Goal: Transaction & Acquisition: Purchase product/service

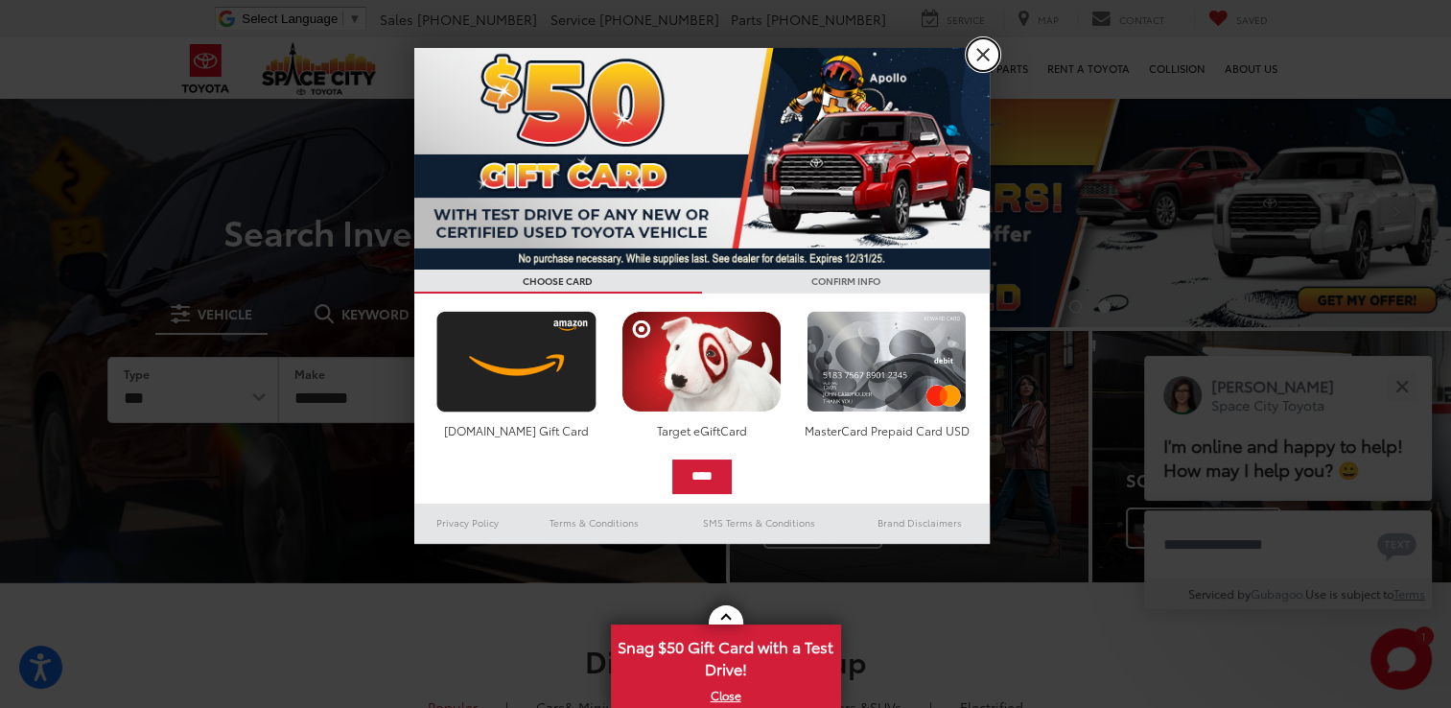
click at [989, 53] on link "X" at bounding box center [983, 54] width 33 height 33
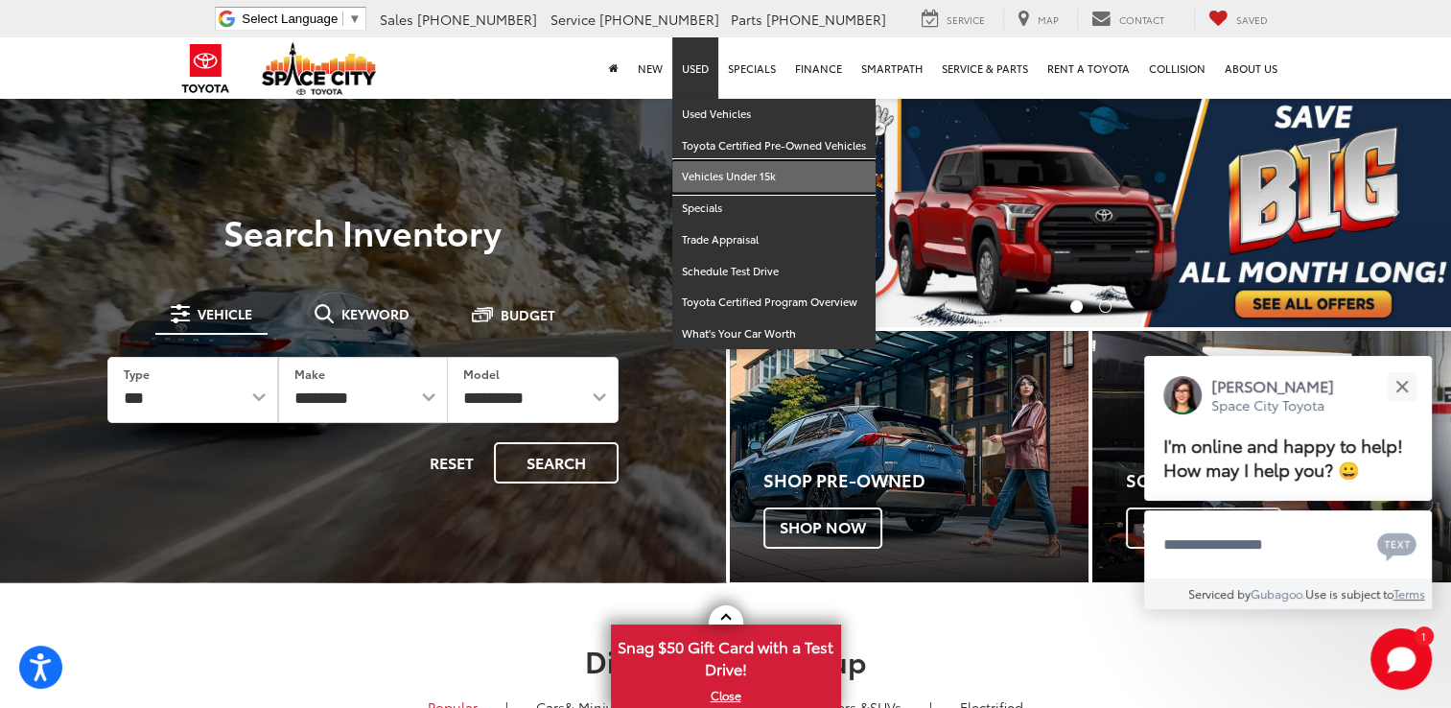
click at [727, 174] on link "Vehicles Under 15k" at bounding box center [773, 177] width 203 height 32
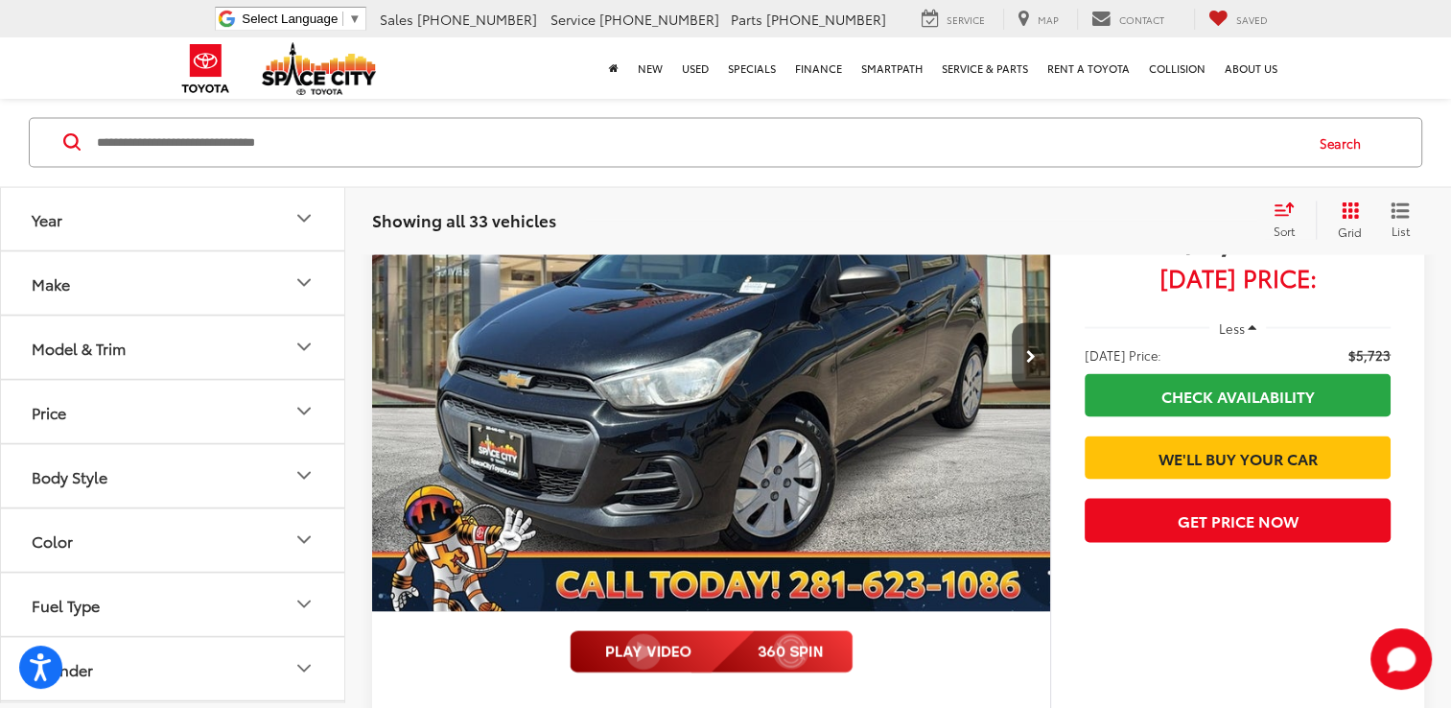
scroll to position [3630, 0]
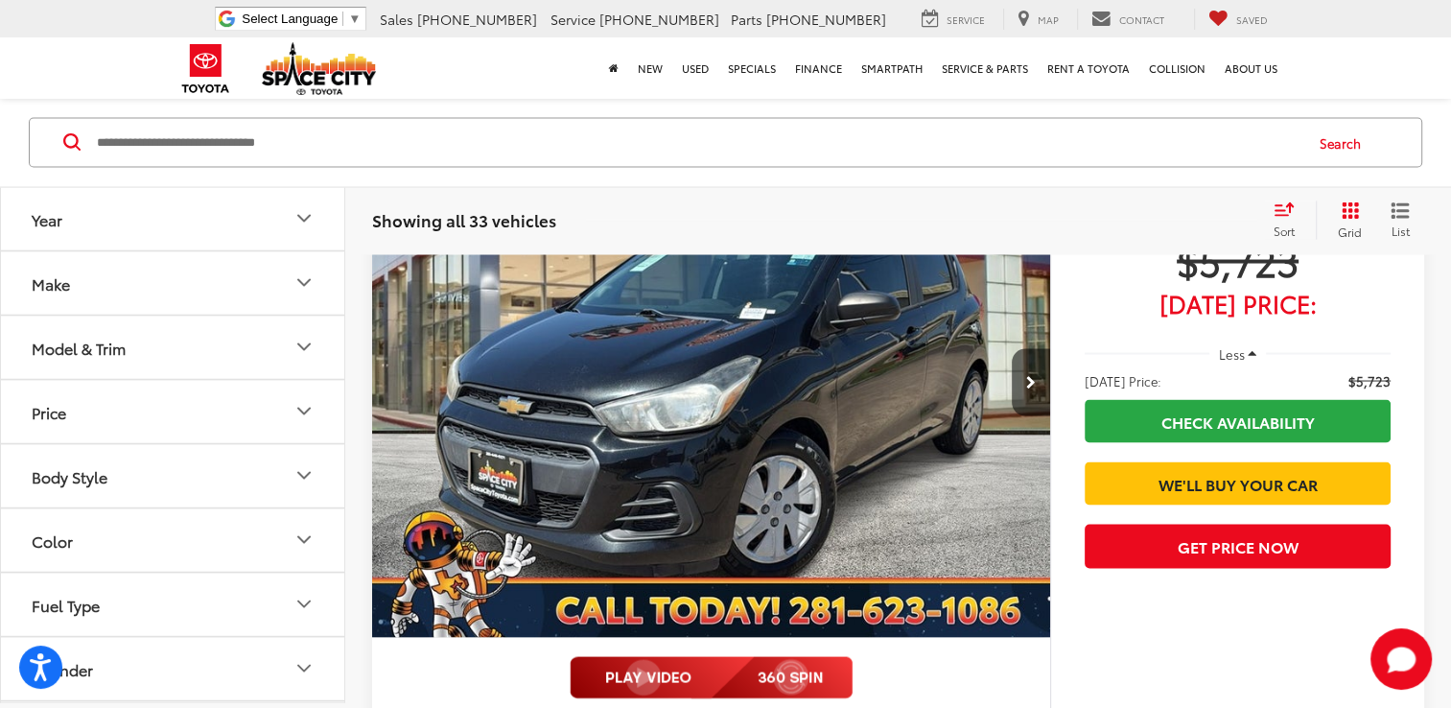
click at [1240, 362] on span "Less" at bounding box center [1231, 353] width 26 height 17
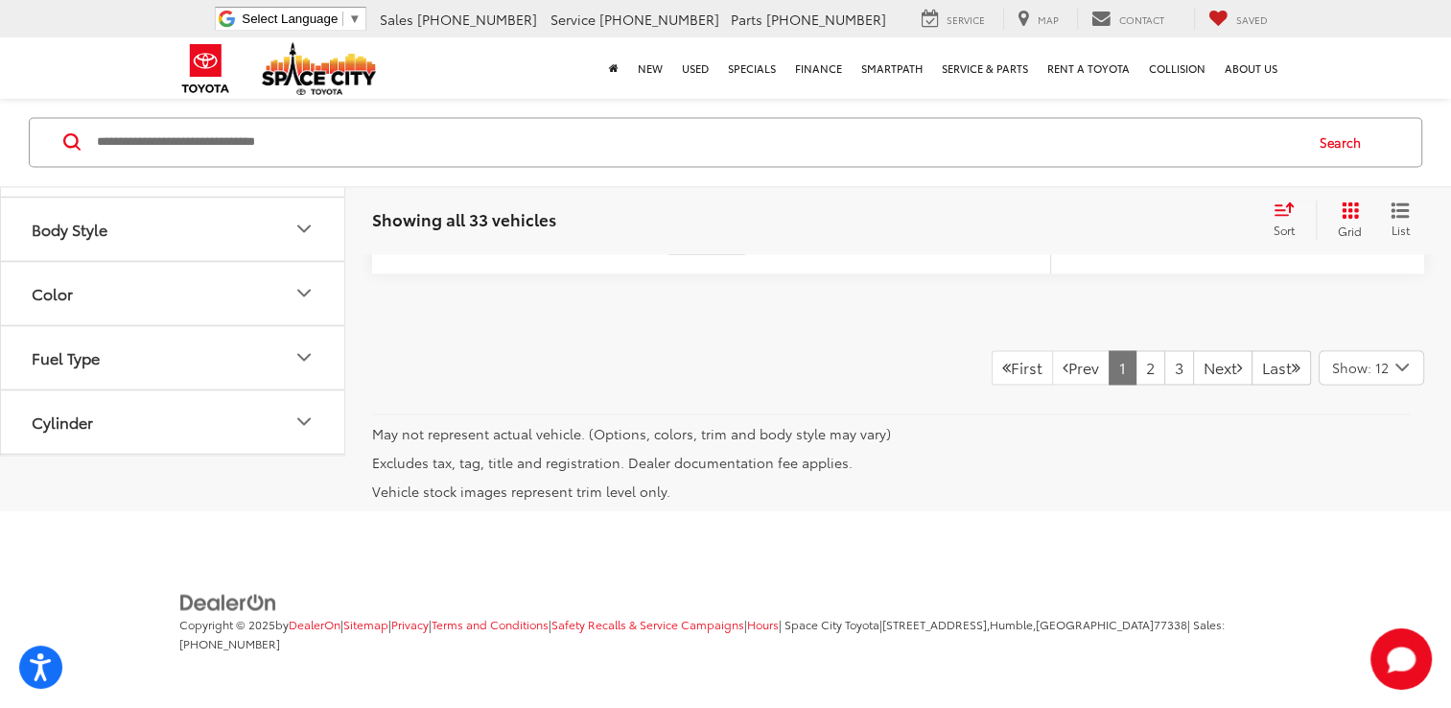
scroll to position [10387, 0]
click at [1135, 384] on link "2" at bounding box center [1150, 367] width 30 height 35
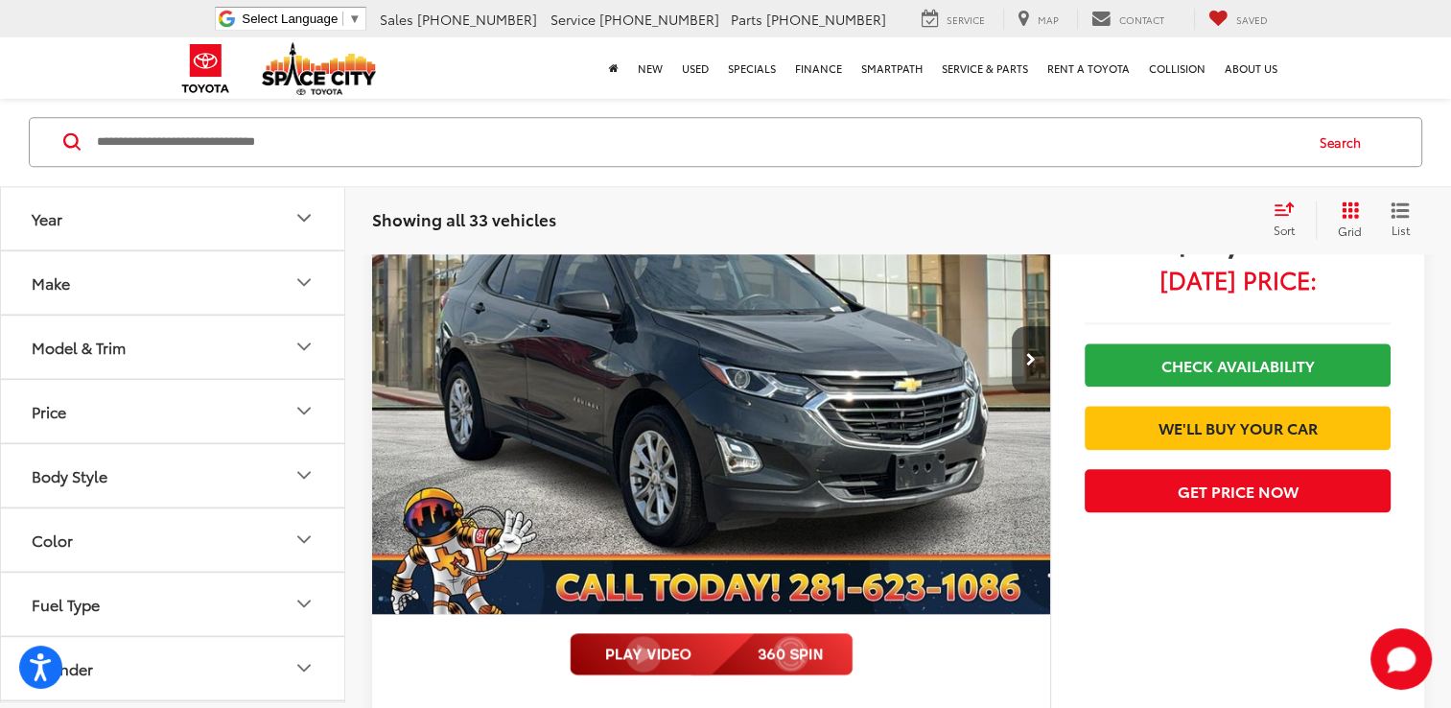
scroll to position [9454, 0]
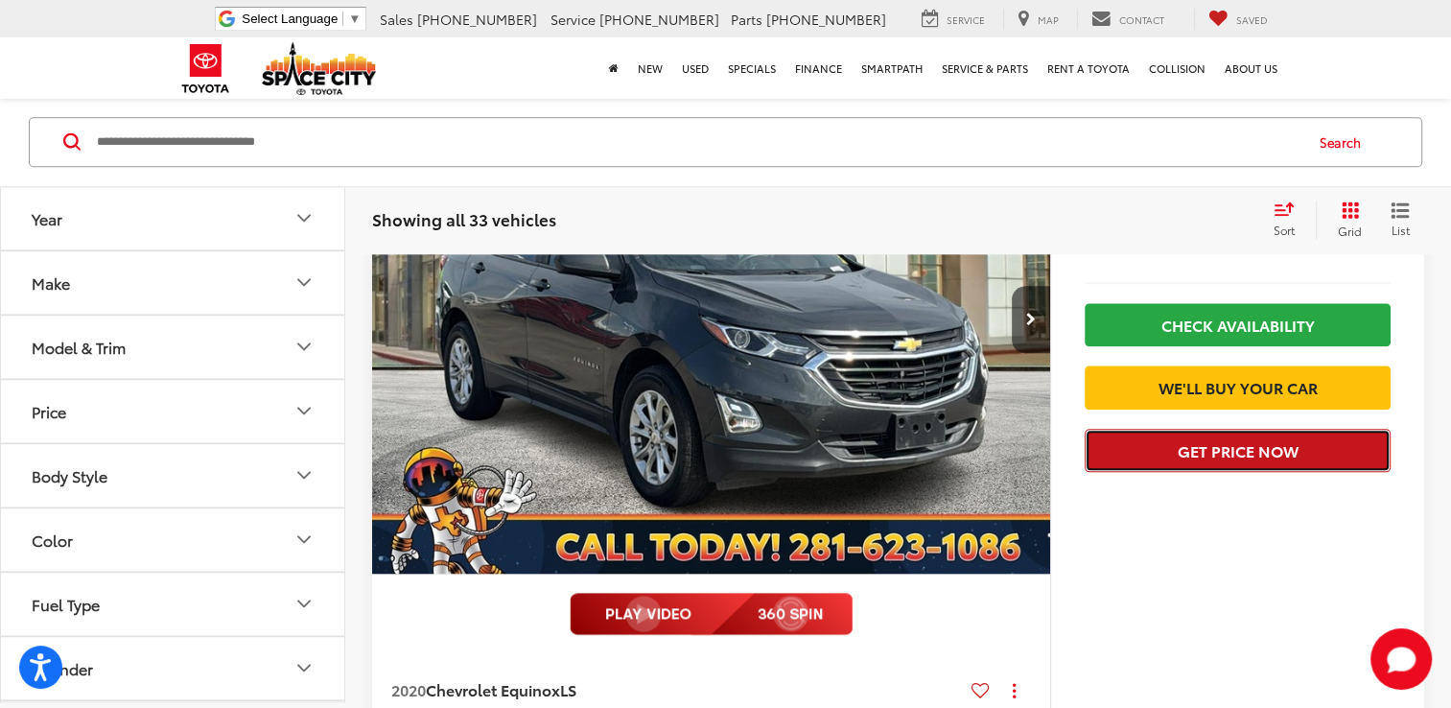
click at [1297, 472] on button "Get Price Now" at bounding box center [1237, 450] width 306 height 43
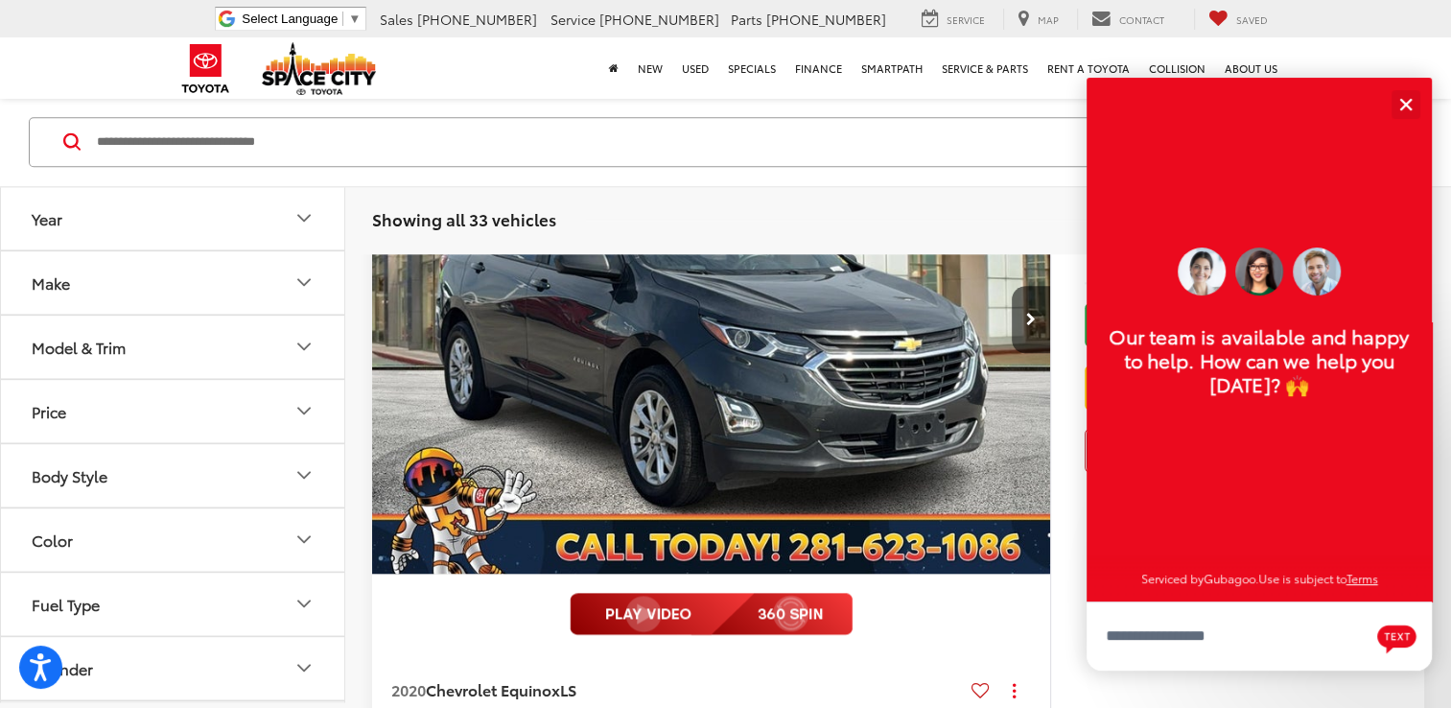
scroll to position [23, 0]
click at [1411, 103] on button "Close" at bounding box center [1405, 103] width 41 height 41
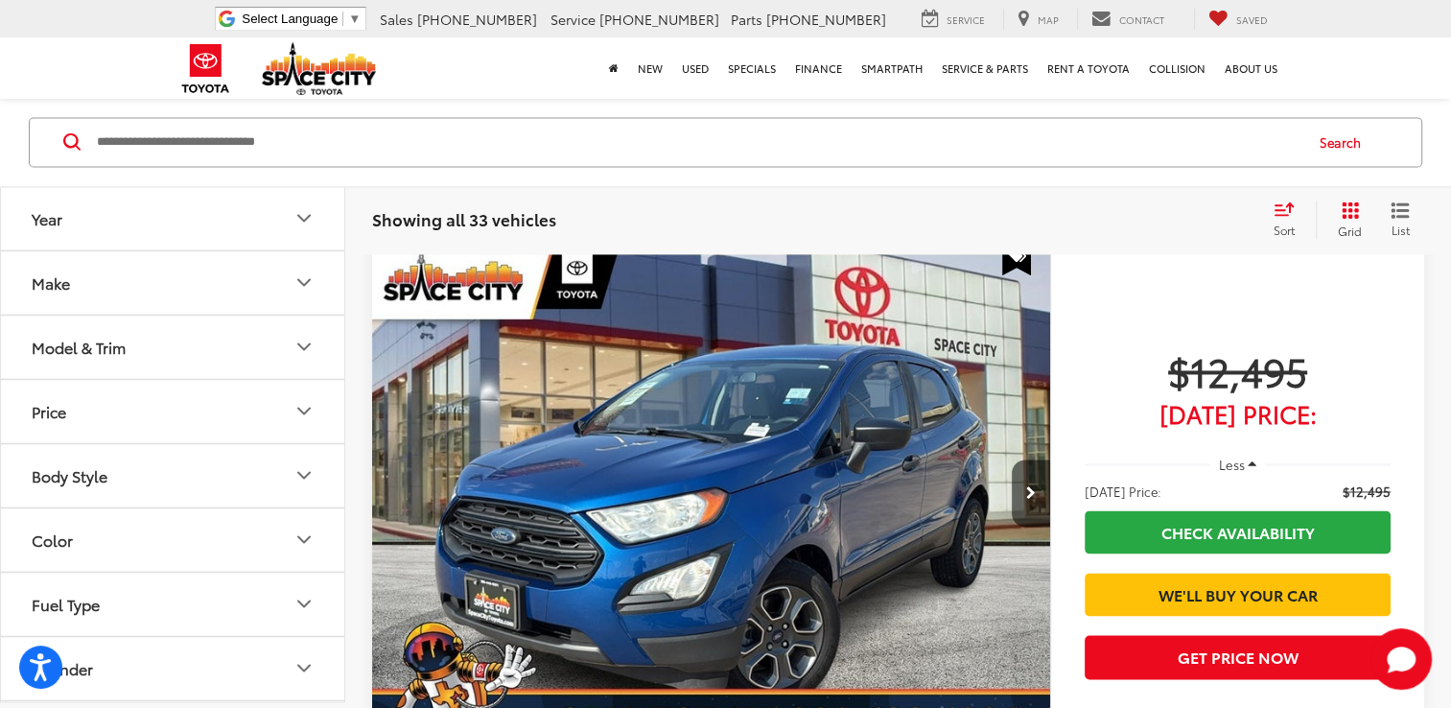
scroll to position [10164, 0]
